Goal: Task Accomplishment & Management: Use online tool/utility

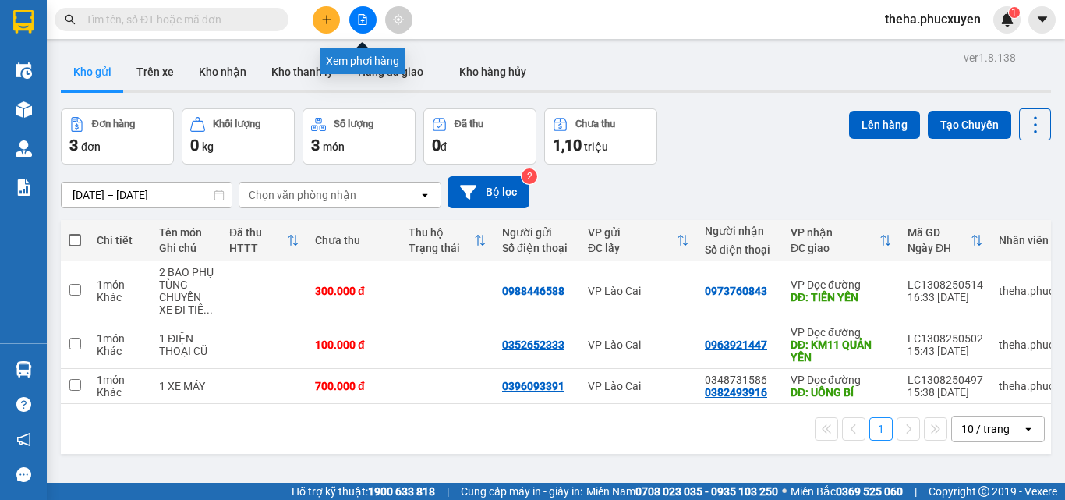
click at [368, 21] on button at bounding box center [362, 19] width 27 height 27
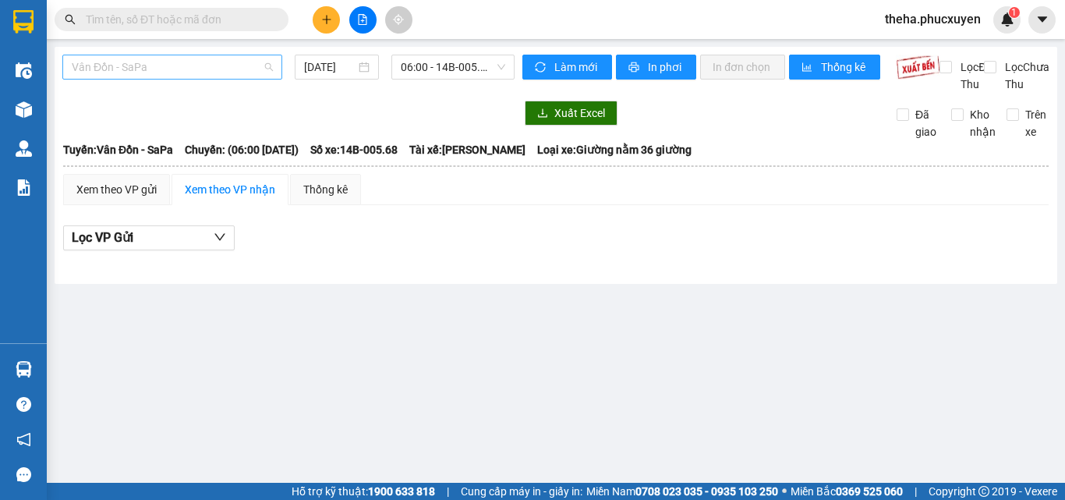
click at [232, 60] on span "Vân Đồn - SaPa" at bounding box center [172, 66] width 201 height 23
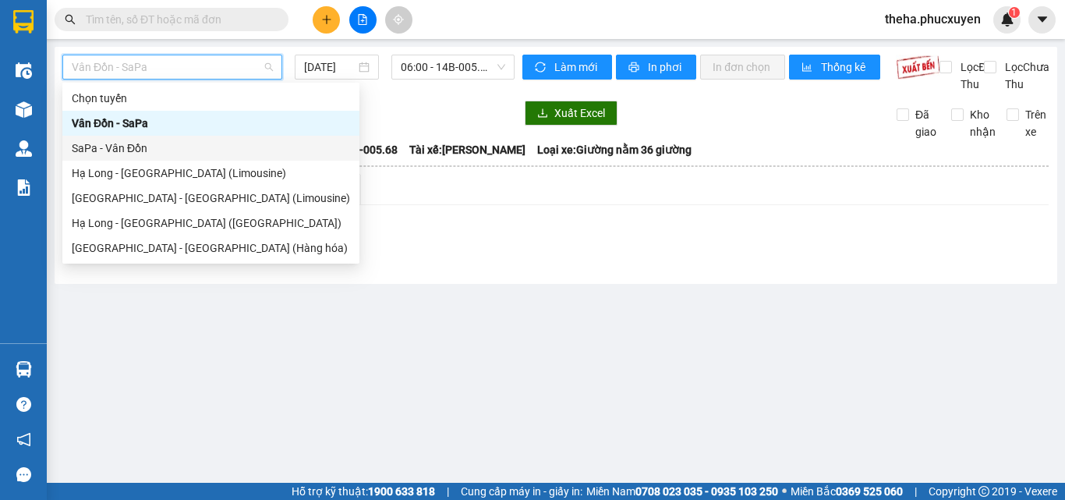
click at [151, 150] on div "SaPa - Vân Đồn" at bounding box center [211, 148] width 278 height 17
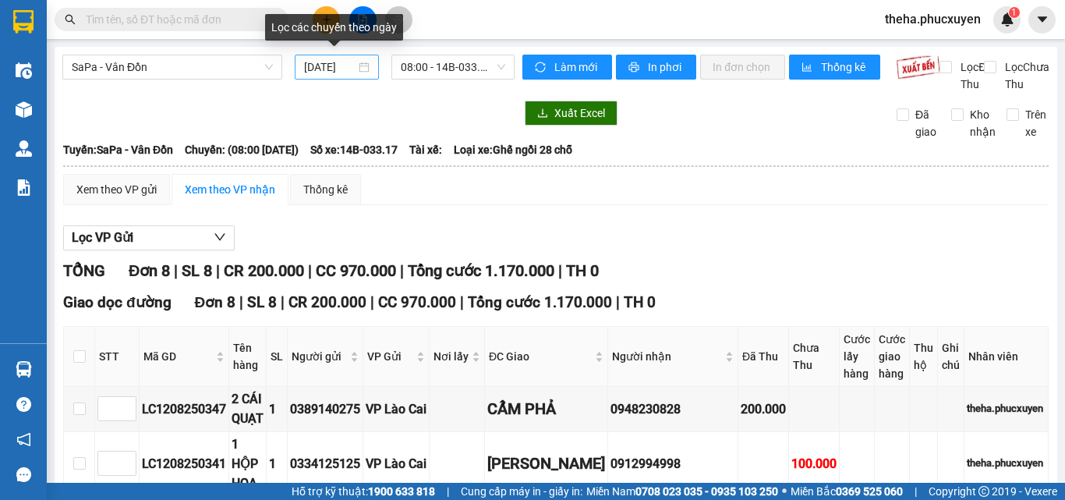
click at [362, 58] on div "[DATE]" at bounding box center [336, 66] width 65 height 17
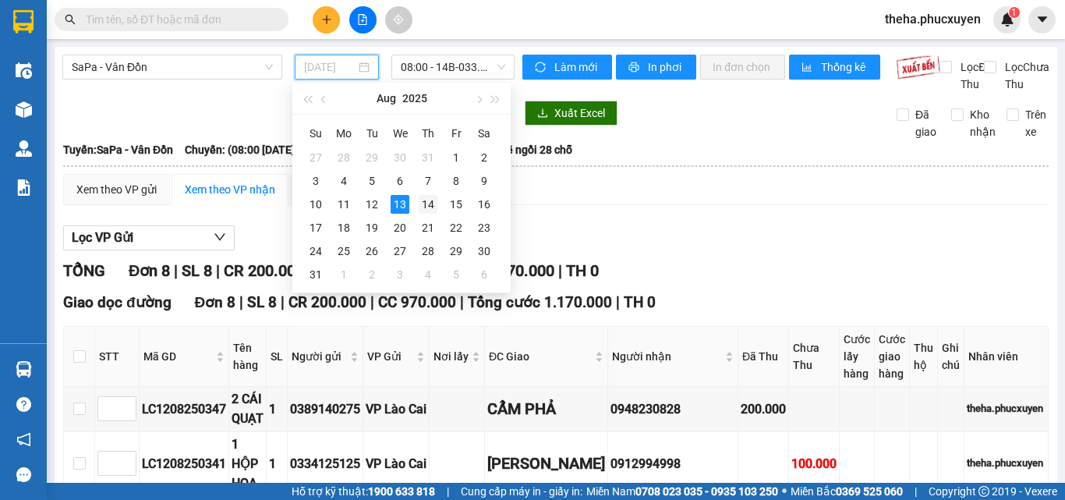
click at [428, 202] on div "14" at bounding box center [428, 204] width 19 height 19
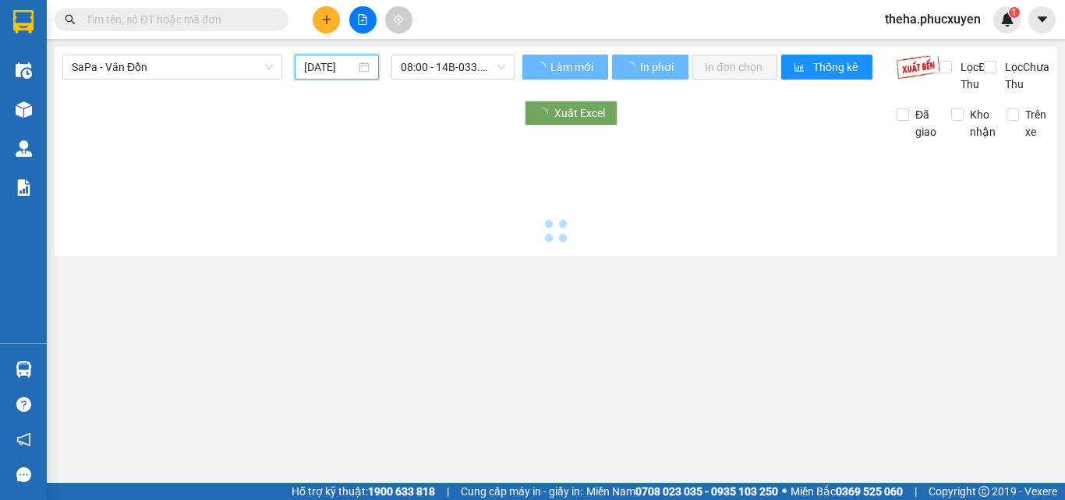
type input "[DATE]"
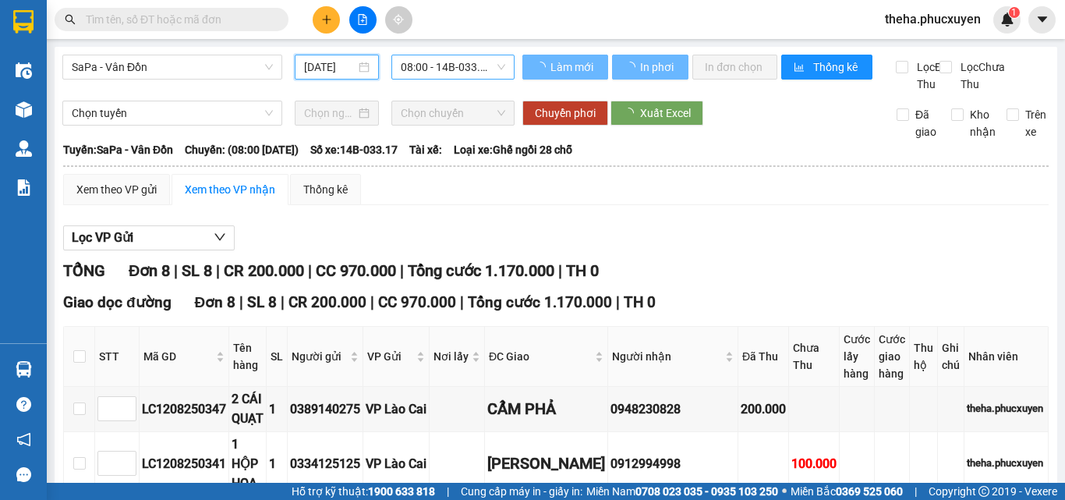
scroll to position [0, 4]
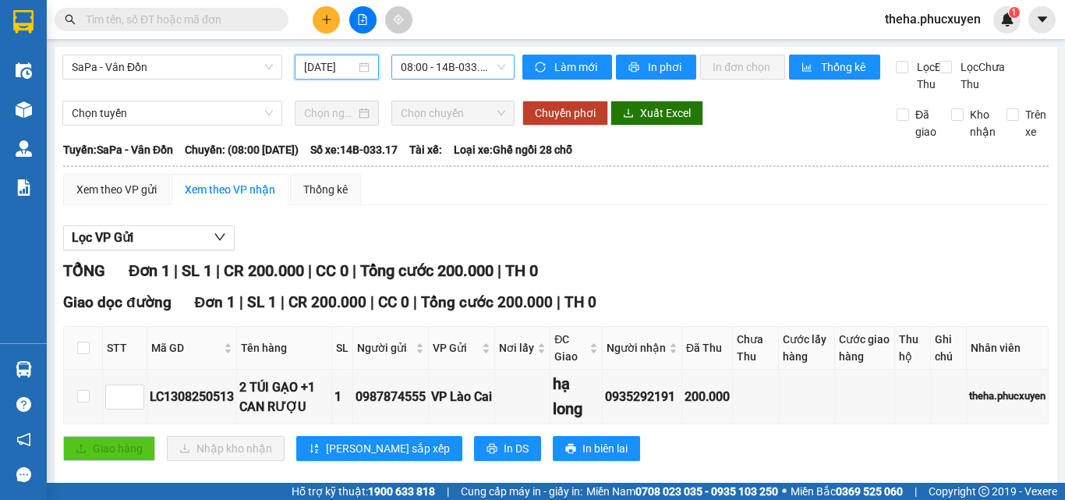
click at [490, 66] on span "08:00 - 14B-033.17" at bounding box center [453, 66] width 104 height 23
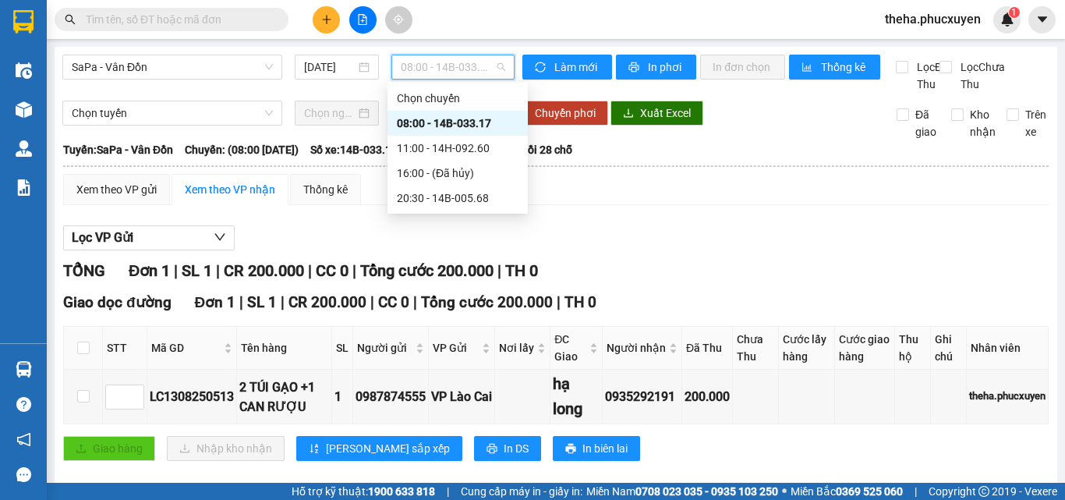
click at [462, 117] on div "08:00 - 14B-033.17" at bounding box center [458, 123] width 122 height 17
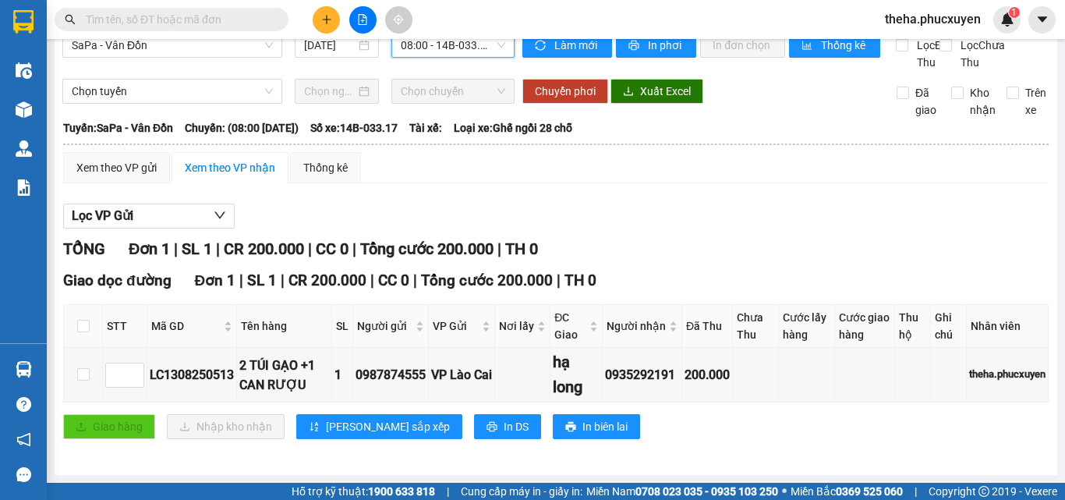
scroll to position [56, 0]
click at [763, 173] on div "Xem theo VP gửi Xem theo VP nhận Thống kê Lọc VP Gửi TỔNG Đơn 1 | SL 1 | CR 20…" at bounding box center [556, 305] width 986 height 306
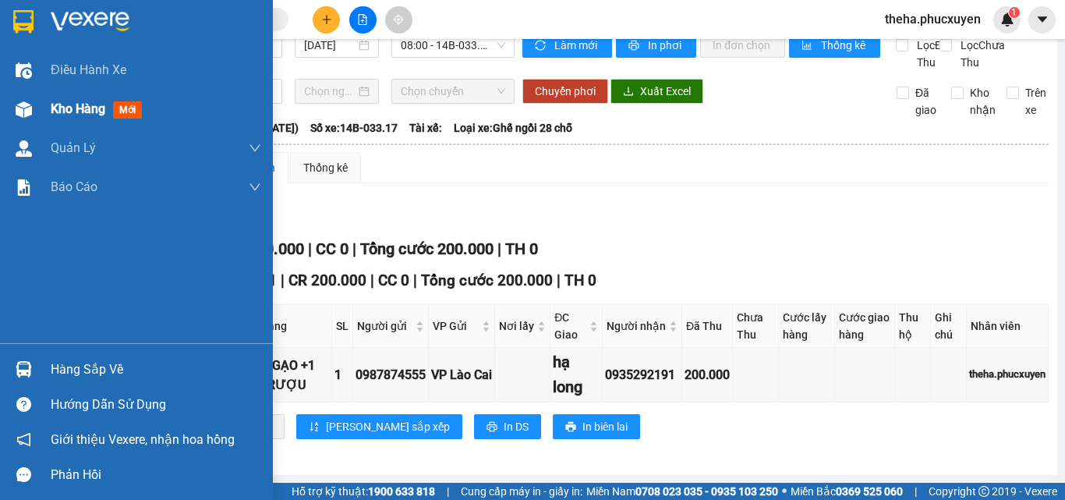
click at [70, 106] on span "Kho hàng" at bounding box center [78, 108] width 55 height 15
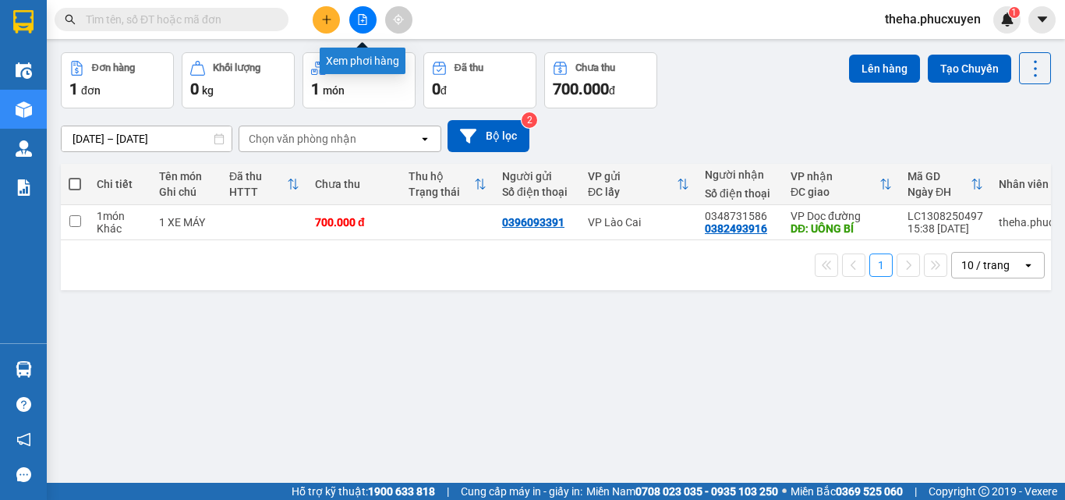
click at [365, 22] on icon "file-add" at bounding box center [362, 19] width 11 height 11
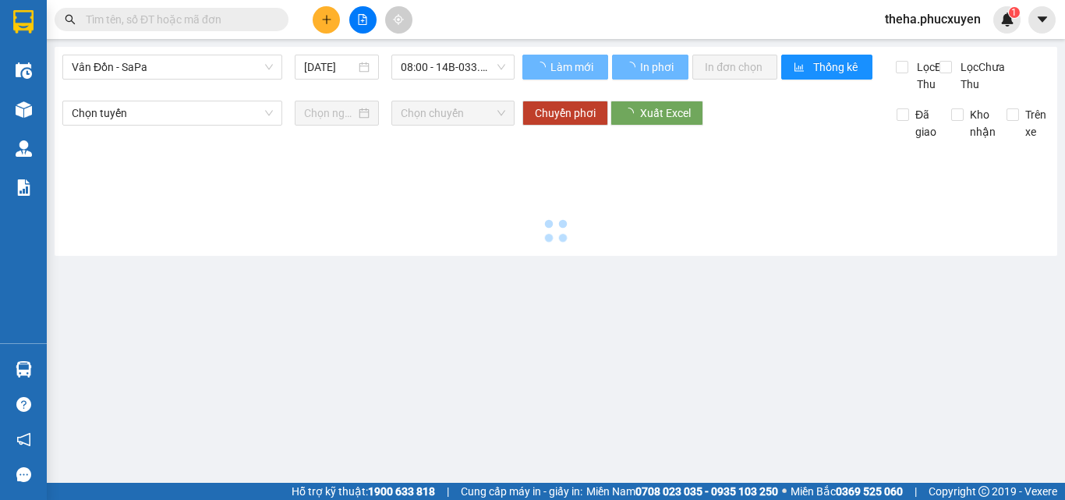
type input "[DATE]"
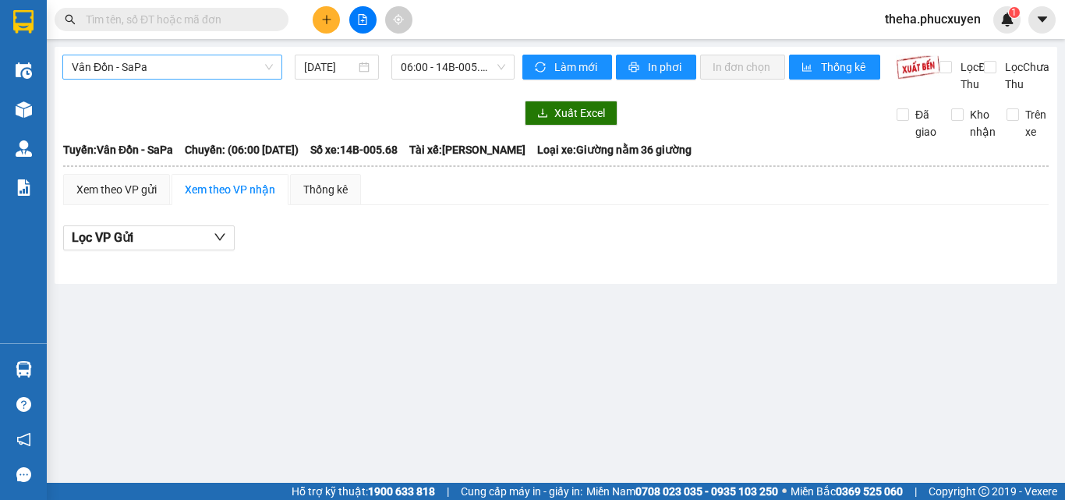
click at [191, 67] on span "Vân Đồn - SaPa" at bounding box center [172, 66] width 201 height 23
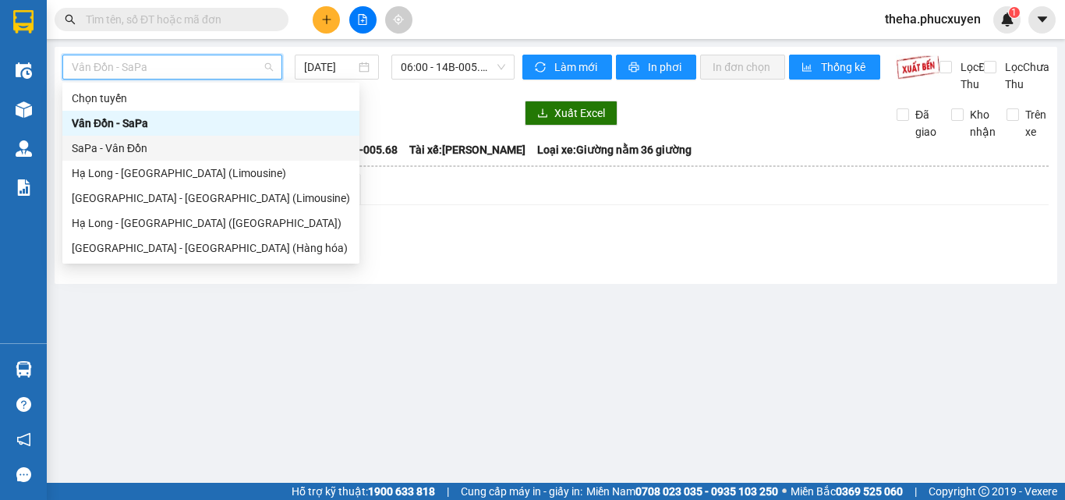
click at [139, 147] on div "SaPa - Vân Đồn" at bounding box center [211, 148] width 278 height 17
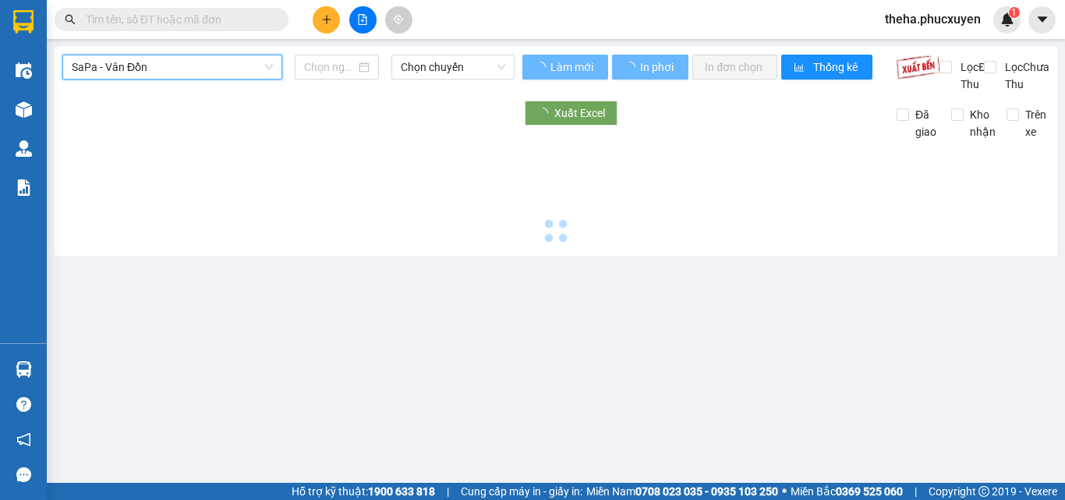
type input "[DATE]"
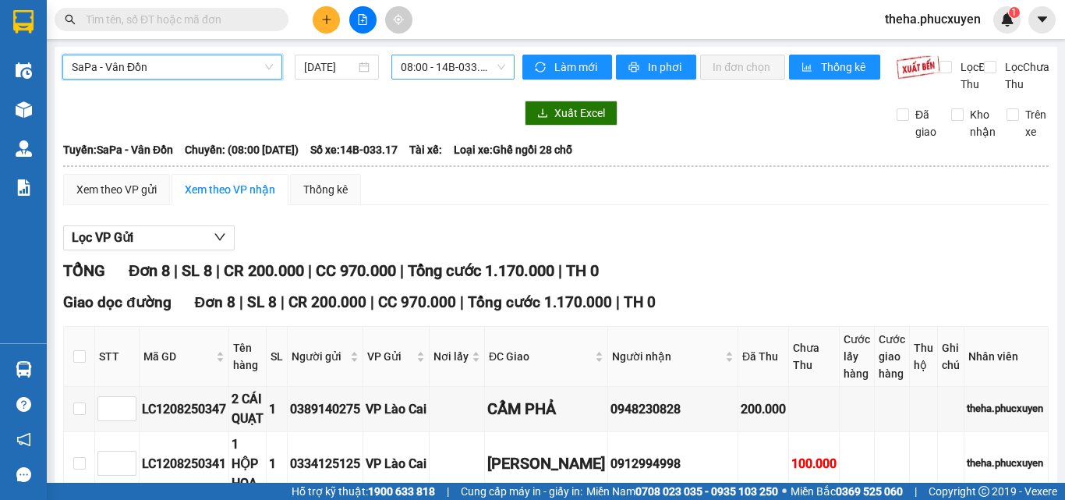
click at [478, 67] on span "08:00 - 14B-033.17" at bounding box center [453, 66] width 104 height 23
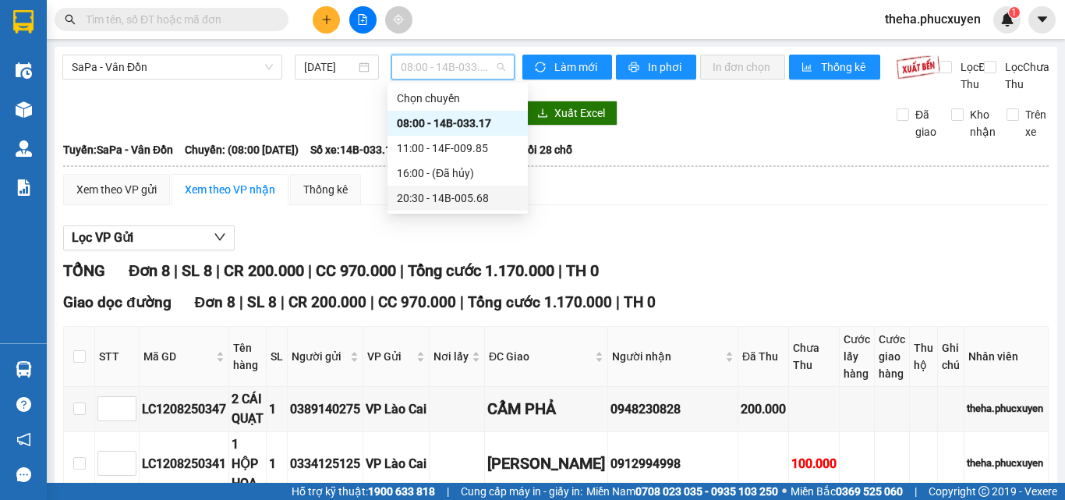
click at [442, 201] on div "20:30 - 14B-005.68" at bounding box center [458, 197] width 122 height 17
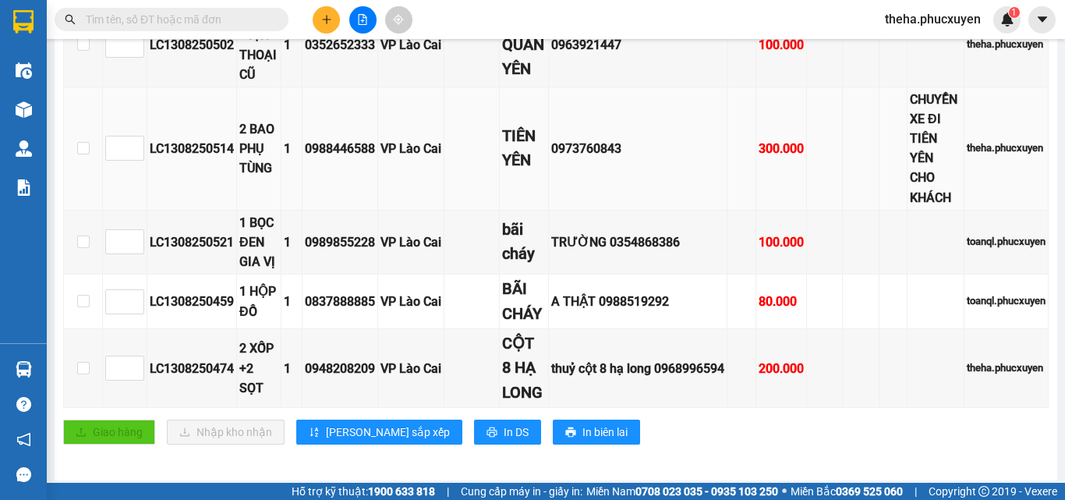
scroll to position [390, 0]
